Goal: Information Seeking & Learning: Learn about a topic

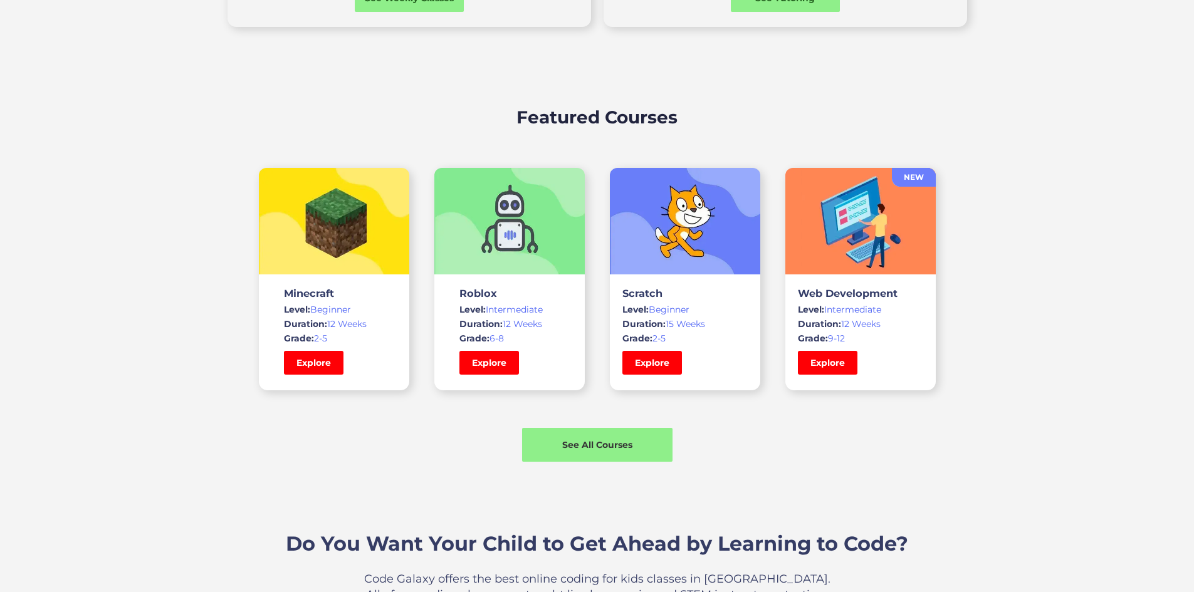
scroll to position [815, 0]
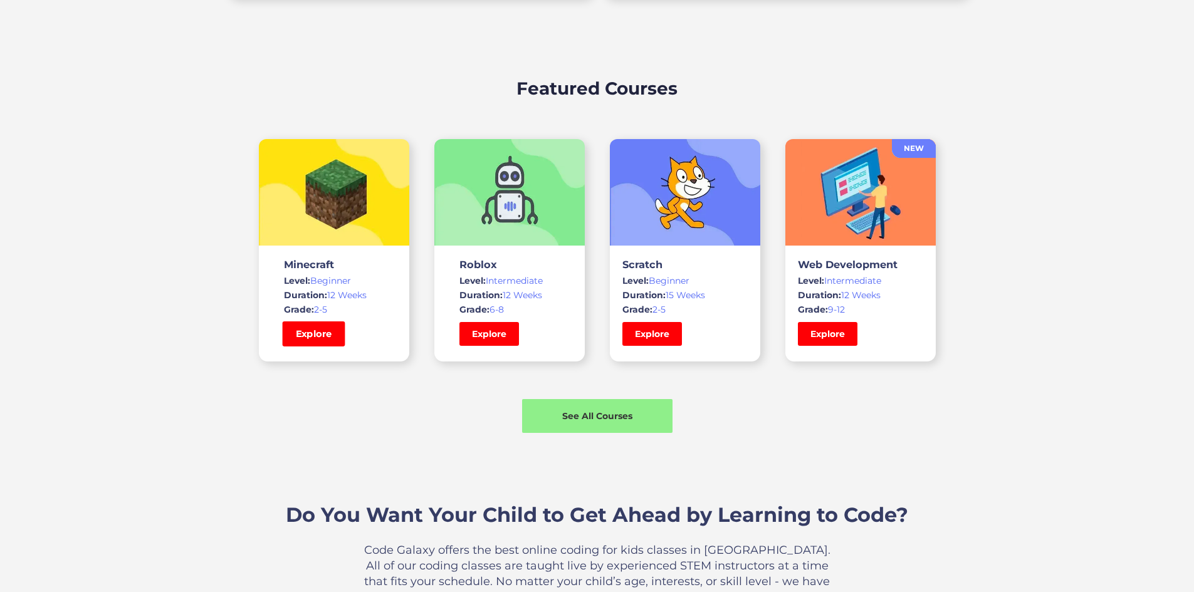
click at [333, 347] on link "Explore" at bounding box center [313, 334] width 63 height 25
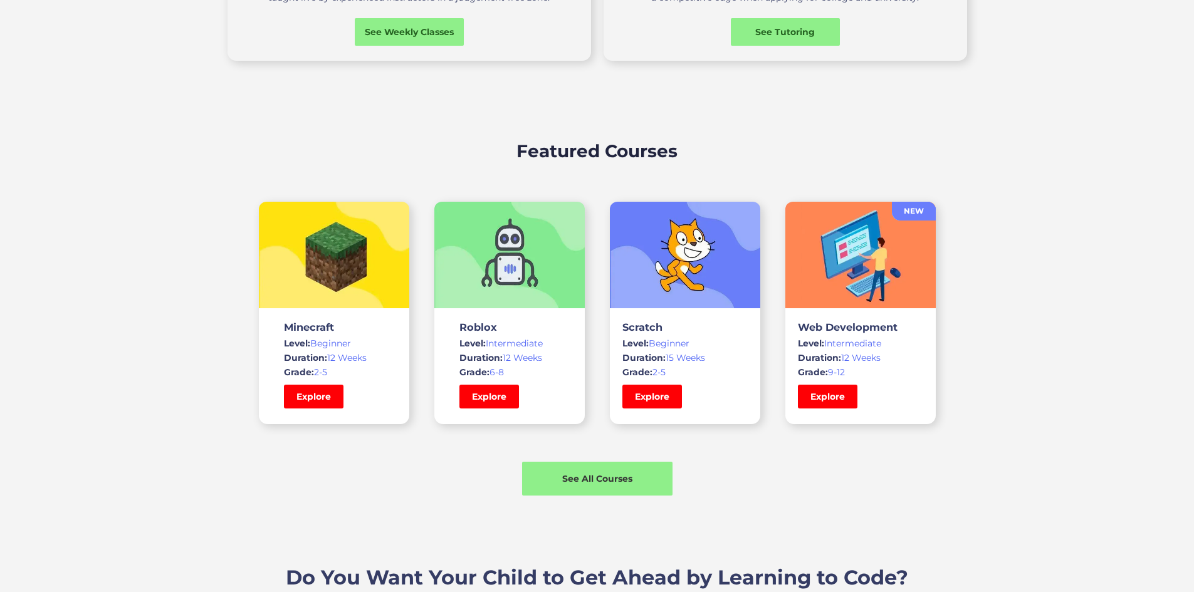
scroll to position [439, 0]
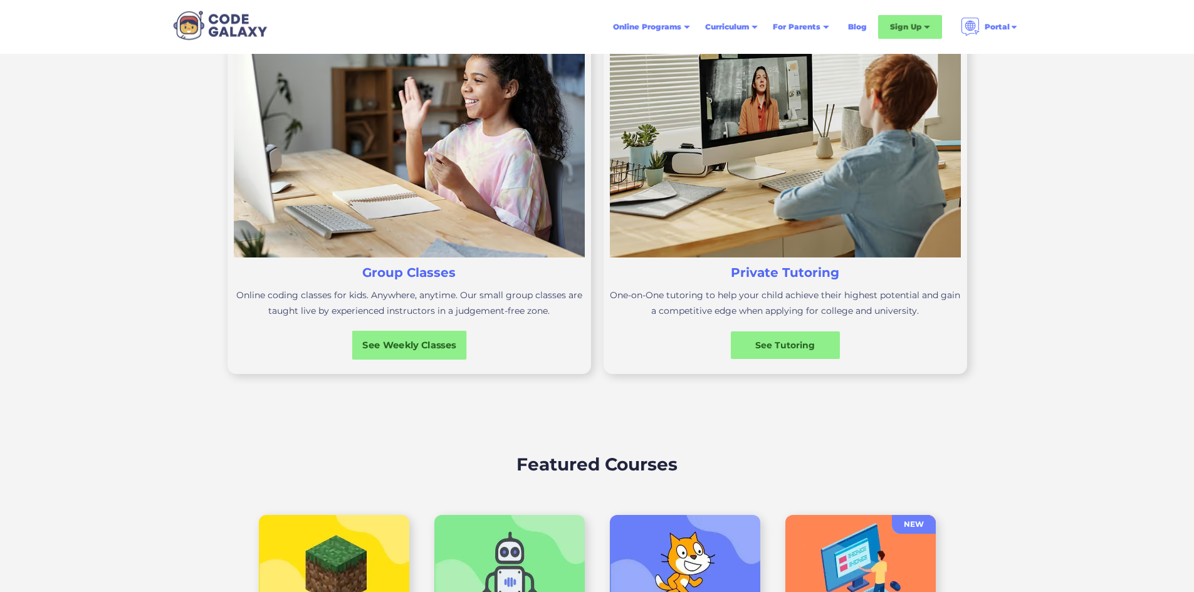
click at [449, 360] on div "See Weekly Classes" at bounding box center [409, 345] width 115 height 29
